Goal: Information Seeking & Learning: Learn about a topic

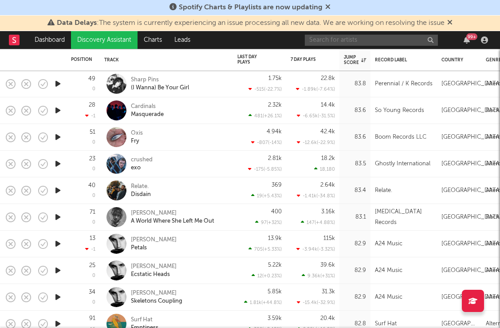
click at [343, 38] on input "text" at bounding box center [371, 40] width 133 height 11
type input "bunii"
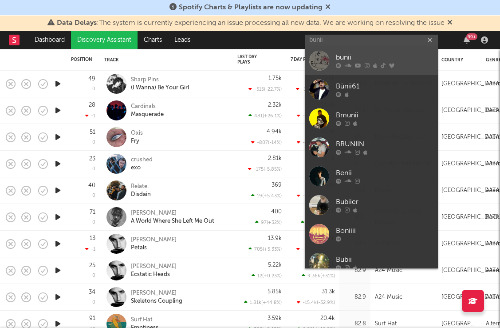
click at [323, 61] on div at bounding box center [319, 61] width 20 height 20
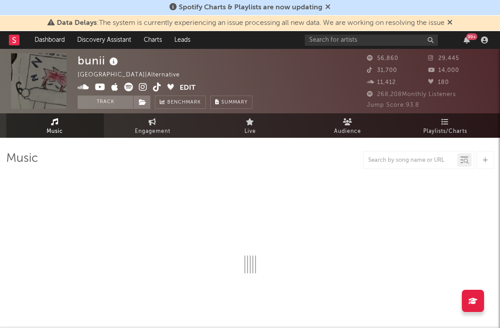
select select "6m"
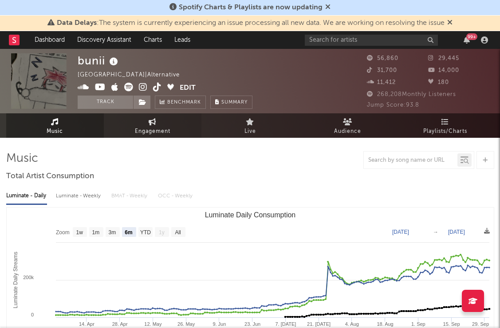
click at [148, 130] on span "Engagement" at bounding box center [153, 131] width 36 height 11
select select "1w"
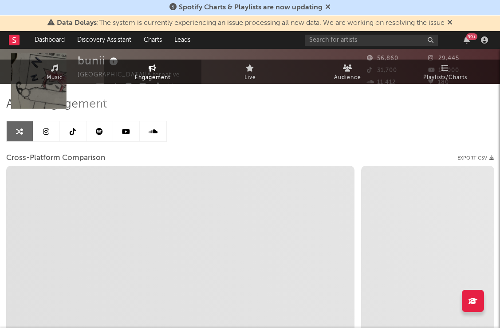
select select "1m"
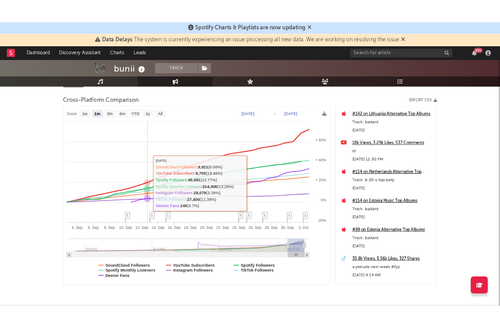
scroll to position [111, 0]
